Goal: Information Seeking & Learning: Learn about a topic

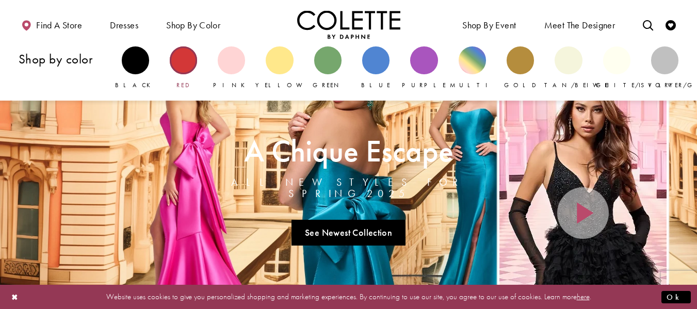
click at [186, 60] on div "Primary block" at bounding box center [183, 59] width 27 height 27
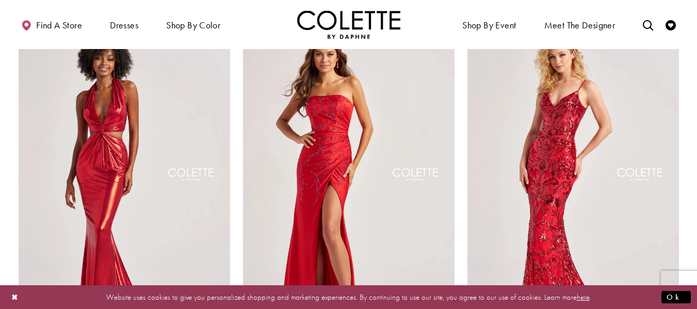
scroll to position [501, 0]
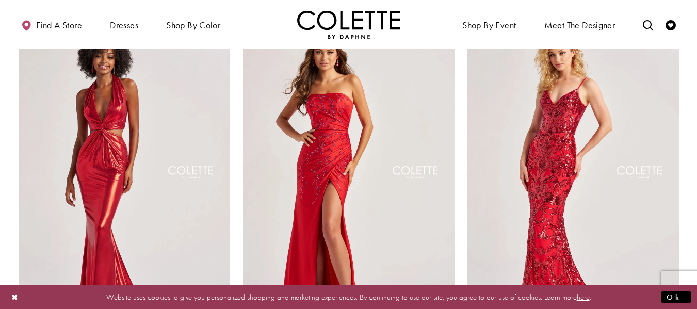
click at [12, 296] on button "Close Dialog" at bounding box center [15, 297] width 18 height 18
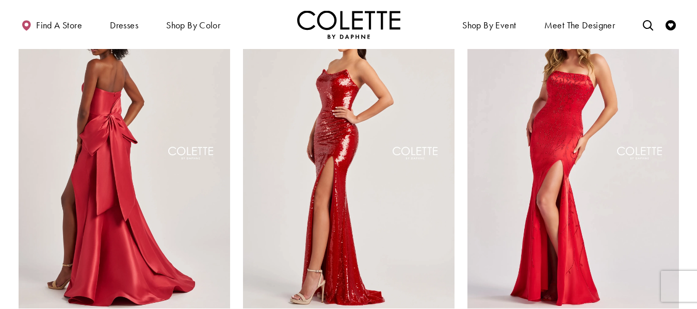
scroll to position [0, 0]
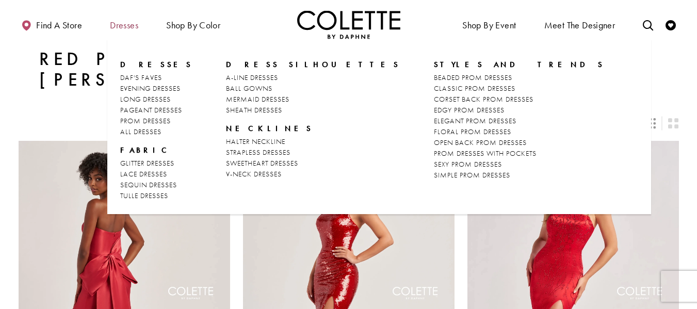
click at [130, 23] on span "Dresses" at bounding box center [124, 25] width 28 height 10
click at [123, 22] on span "Dresses" at bounding box center [124, 25] width 28 height 10
click at [146, 79] on span "DAF'S FAVES" at bounding box center [141, 77] width 42 height 9
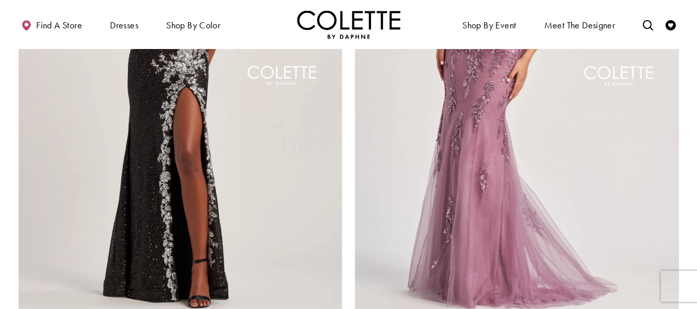
scroll to position [1783, 0]
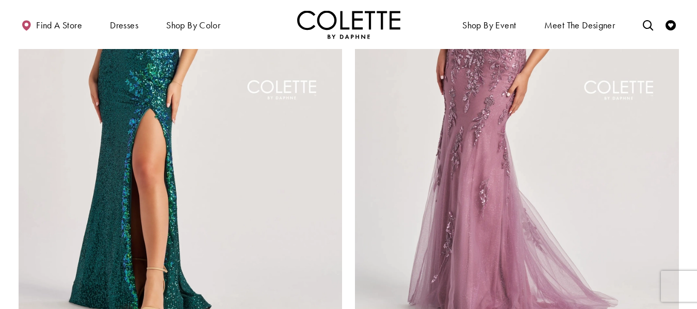
scroll to position [1777, 0]
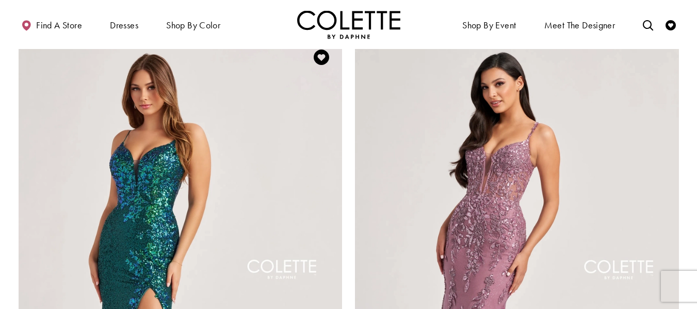
scroll to position [1589, 0]
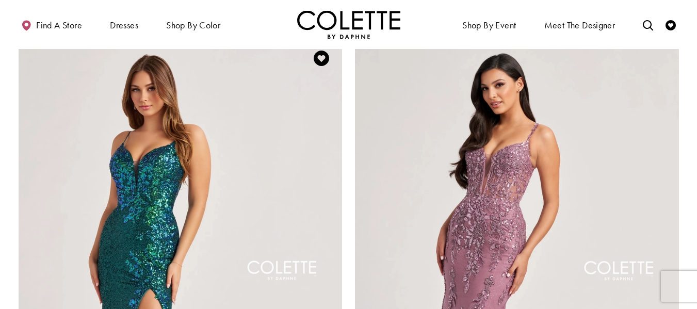
click at [265, 67] on img "Visit Colette by Daphne Style No. CL8425 Page" at bounding box center [181, 273] width 324 height 471
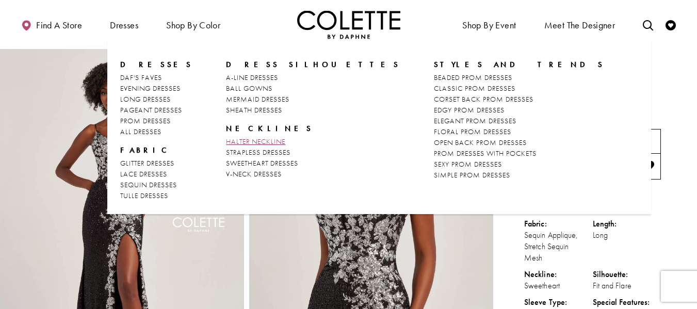
click at [249, 141] on span "HALTER NECKLINE" at bounding box center [255, 141] width 59 height 9
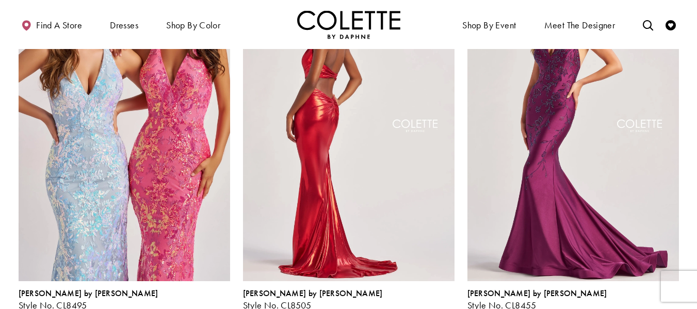
scroll to position [130, 0]
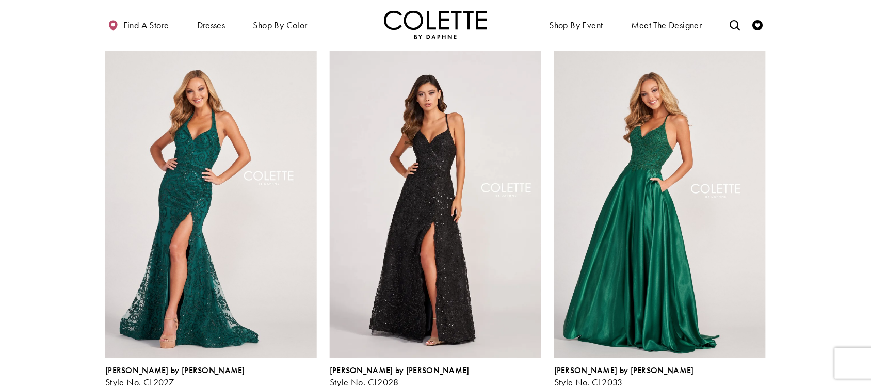
scroll to position [816, 0]
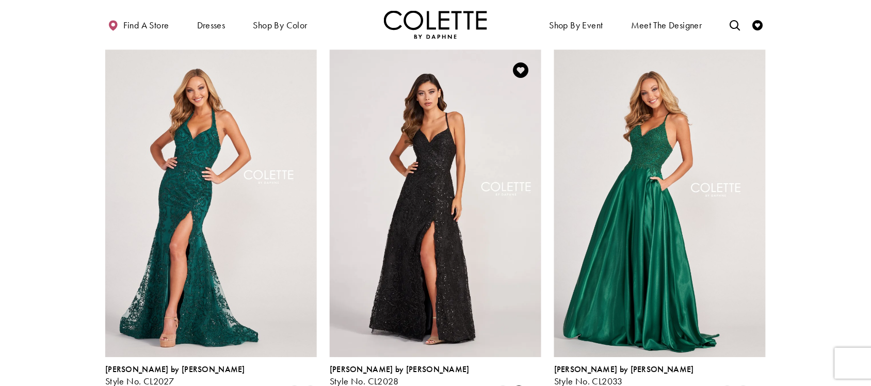
click at [518, 309] on span "Product List" at bounding box center [519, 392] width 12 height 12
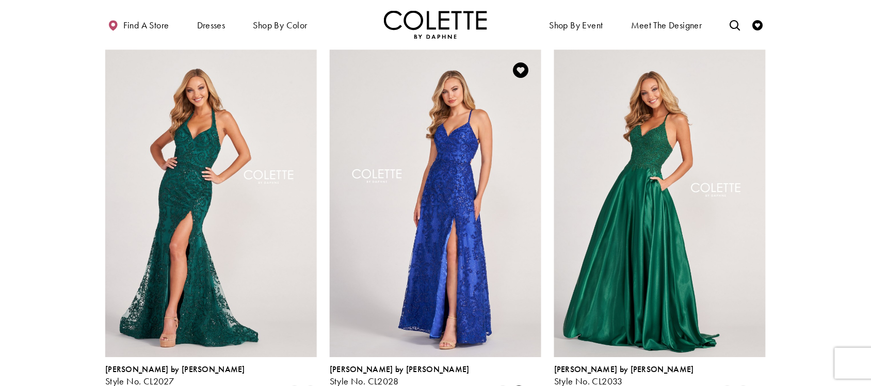
click at [537, 309] on polygon "Product List" at bounding box center [535, 393] width 16 height 16
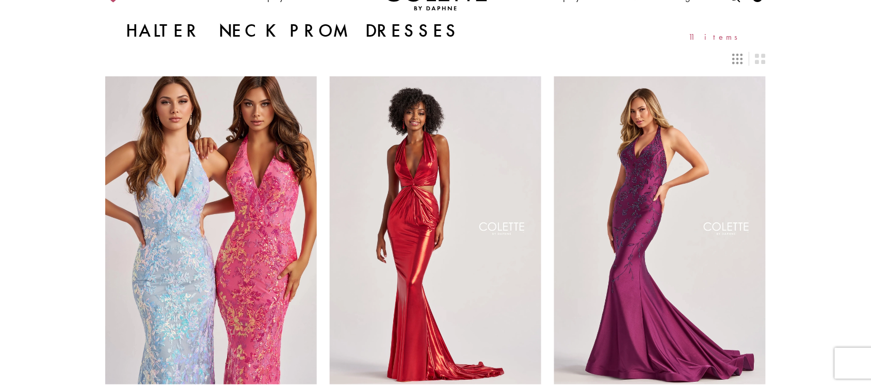
scroll to position [0, 0]
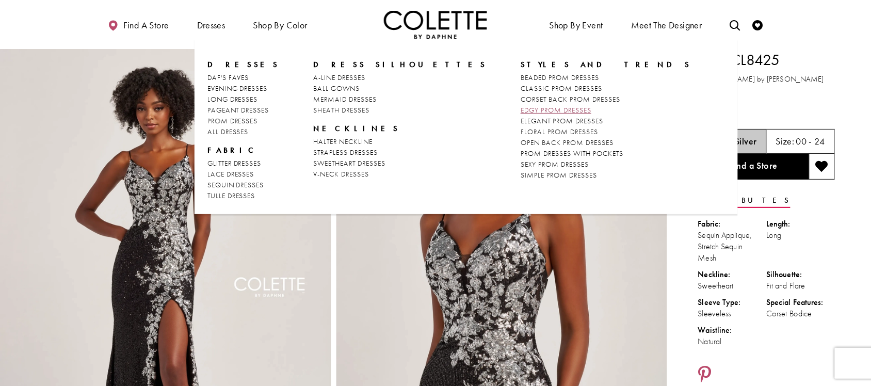
click at [521, 111] on span "EDGY PROM DRESSES" at bounding box center [556, 109] width 71 height 9
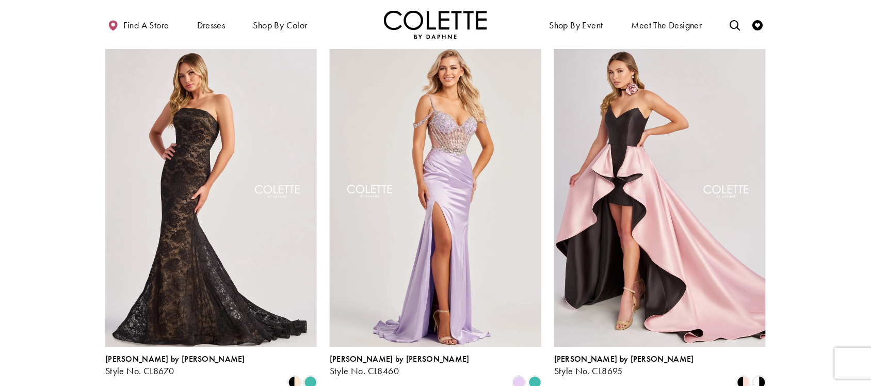
scroll to position [829, 0]
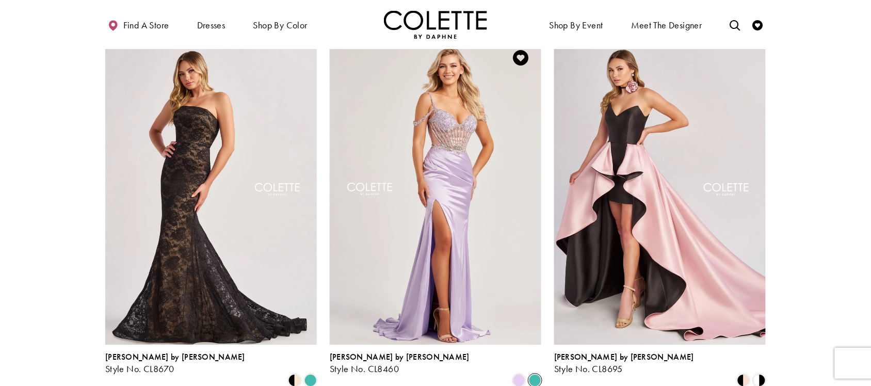
click at [535, 374] on span "Product List" at bounding box center [535, 380] width 12 height 12
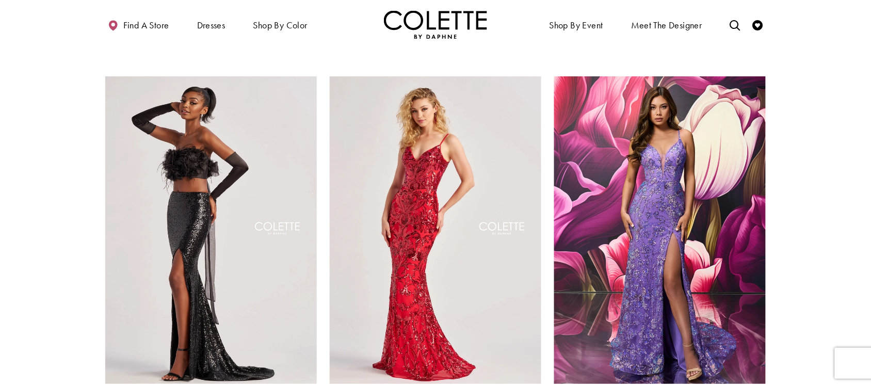
scroll to position [1167, 0]
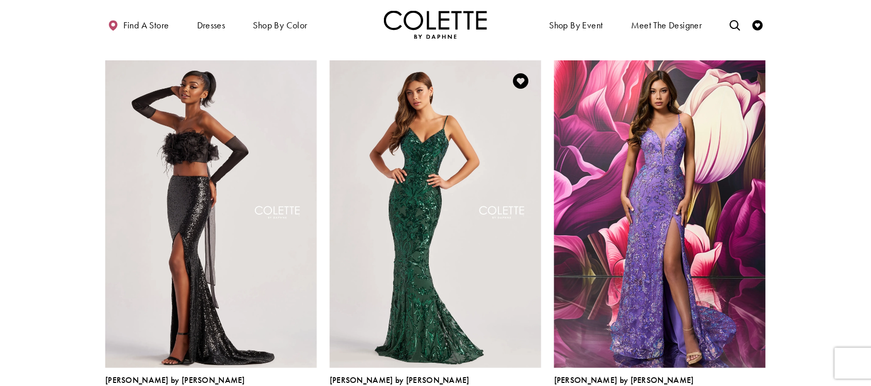
scroll to position [1180, 0]
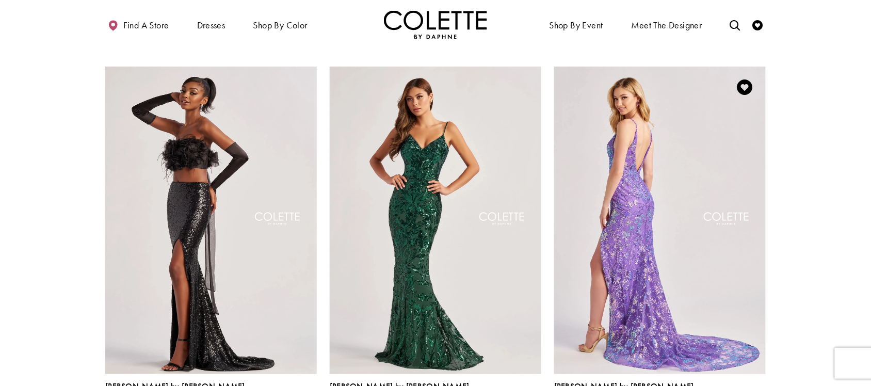
click at [653, 201] on img "Visit Colette by Daphne Style No. CL8430 Page" at bounding box center [660, 221] width 212 height 308
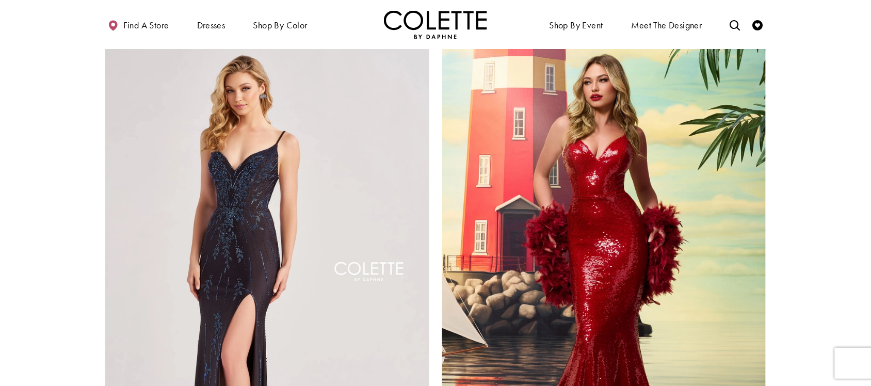
scroll to position [1580, 0]
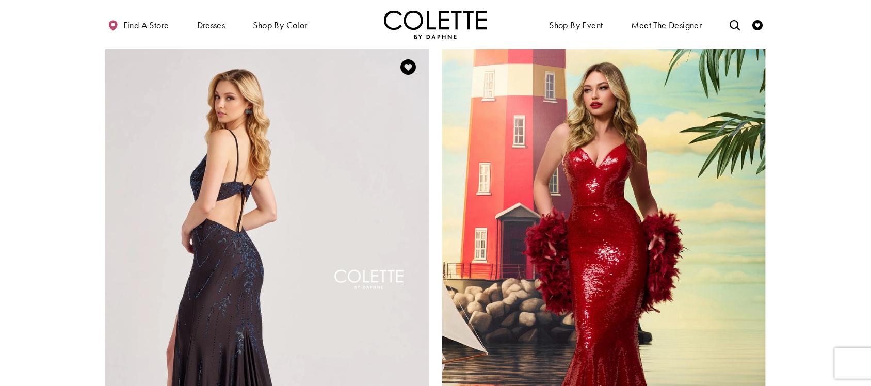
click at [294, 179] on img "Visit Colette by Daphne Style No. CL8620 Page" at bounding box center [267, 281] width 324 height 471
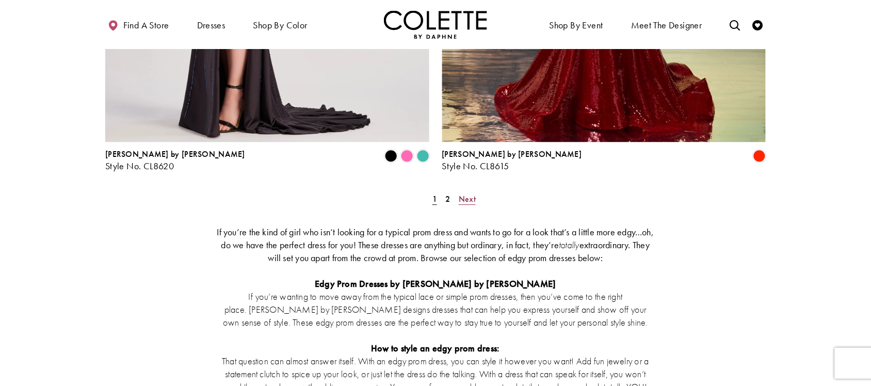
scroll to position [1947, 0]
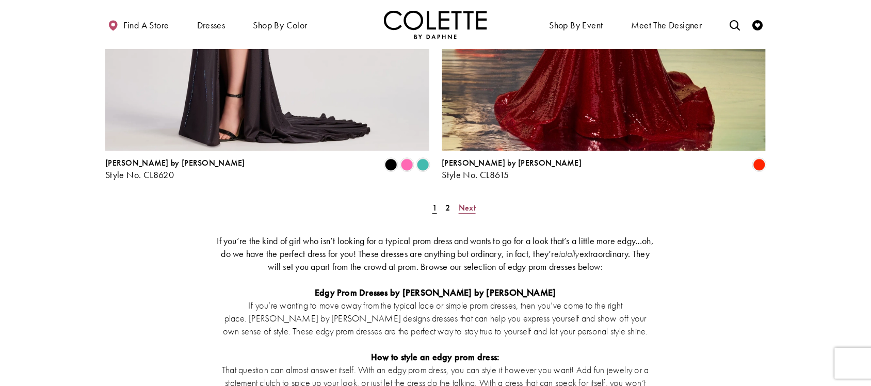
click at [464, 202] on span "Next" at bounding box center [467, 207] width 17 height 11
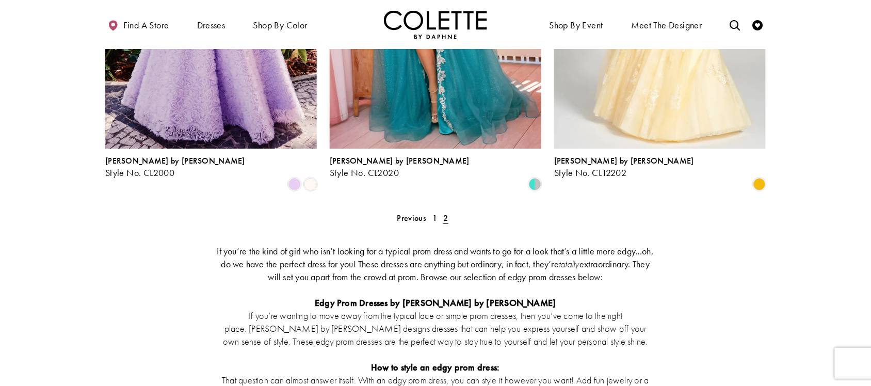
scroll to position [1028, 0]
